Goal: Task Accomplishment & Management: Use online tool/utility

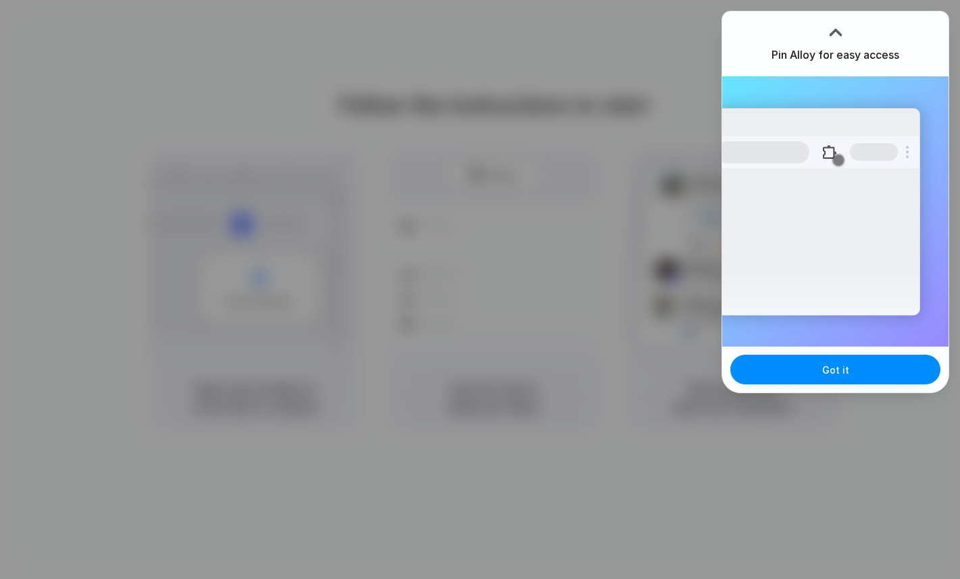
click at [480, 290] on div at bounding box center [480, 290] width 0 height 0
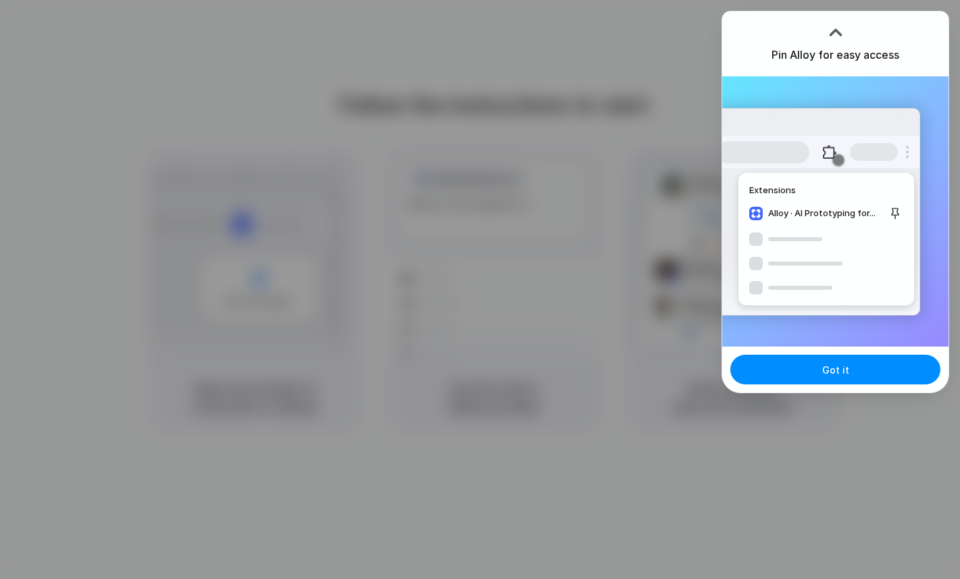
click at [480, 290] on div at bounding box center [480, 290] width 0 height 0
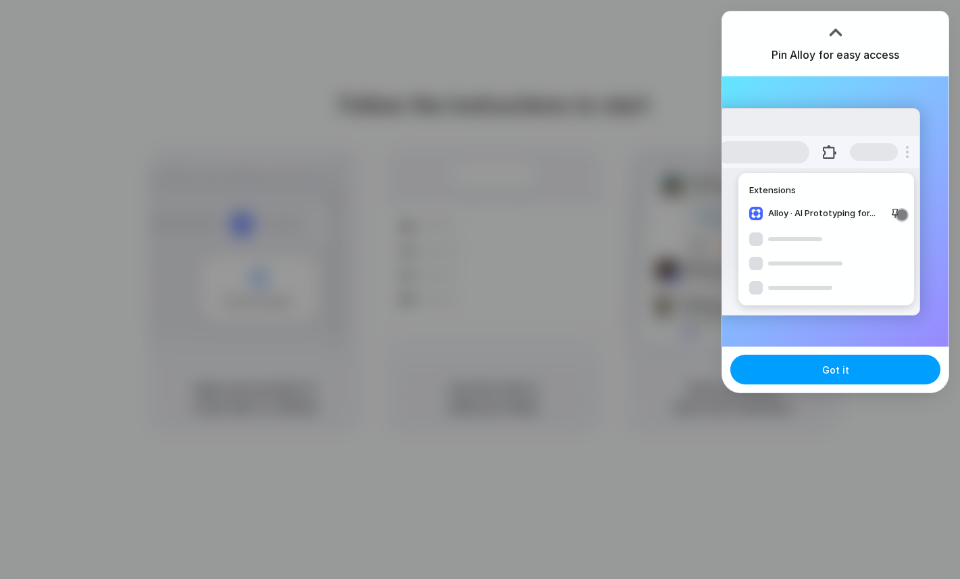
click at [839, 370] on span "Got it" at bounding box center [835, 370] width 27 height 14
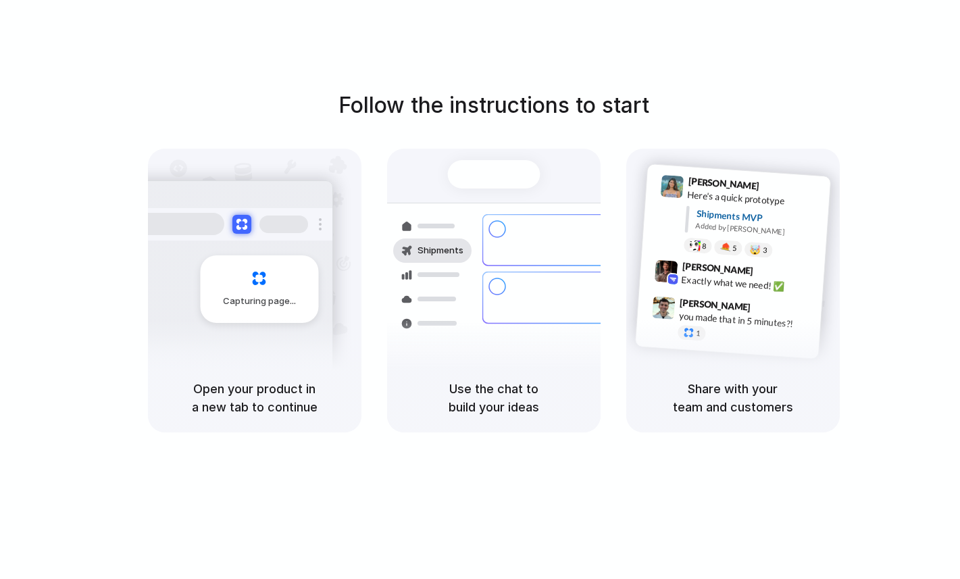
click at [865, 72] on div "Follow the instructions to start Capturing page Open your product in a new tab …" at bounding box center [493, 303] width 987 height 606
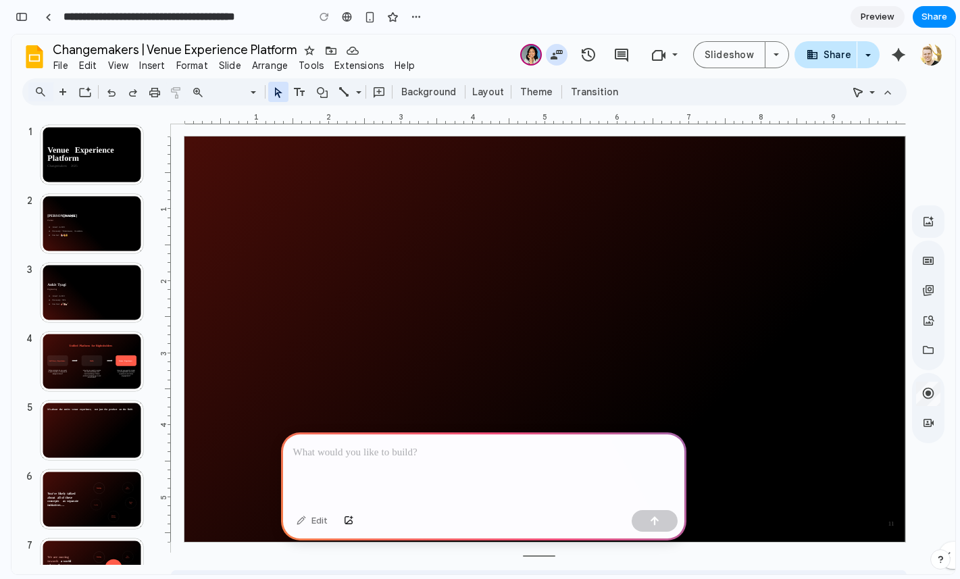
drag, startPoint x: 558, startPoint y: 490, endPoint x: 609, endPoint y: 406, distance: 98.3
drag, startPoint x: 520, startPoint y: 485, endPoint x: 528, endPoint y: 417, distance: 68.8
